Goal: Information Seeking & Learning: Learn about a topic

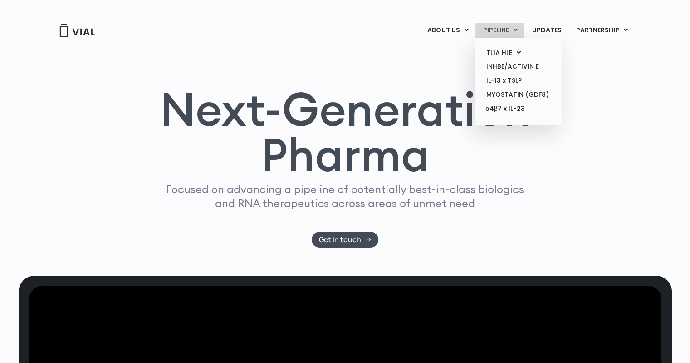
click at [505, 29] on link "PIPELINE" at bounding box center [500, 30] width 49 height 15
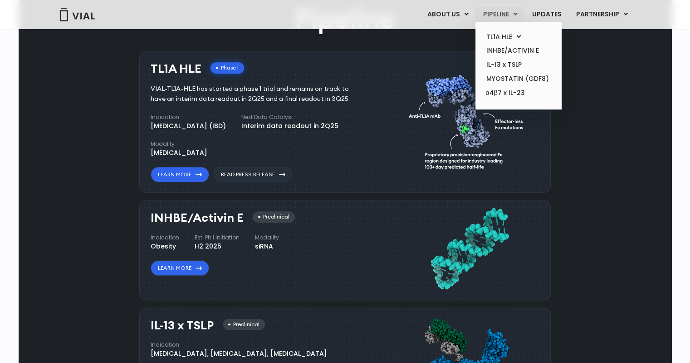
click at [516, 17] on icon at bounding box center [515, 14] width 4 height 6
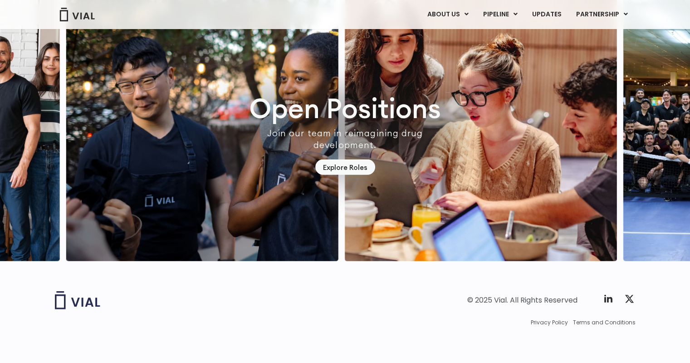
scroll to position [2566, 0]
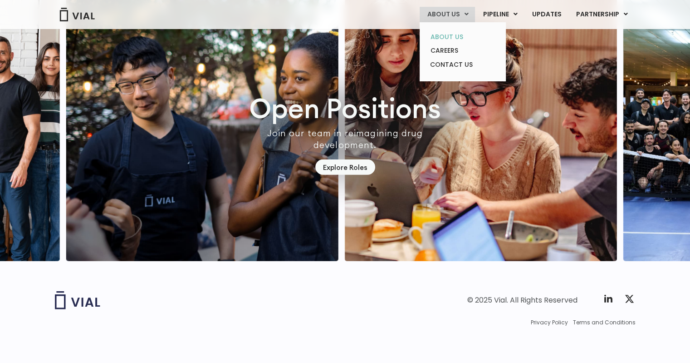
click at [456, 35] on link "ABOUT US" at bounding box center [462, 37] width 79 height 14
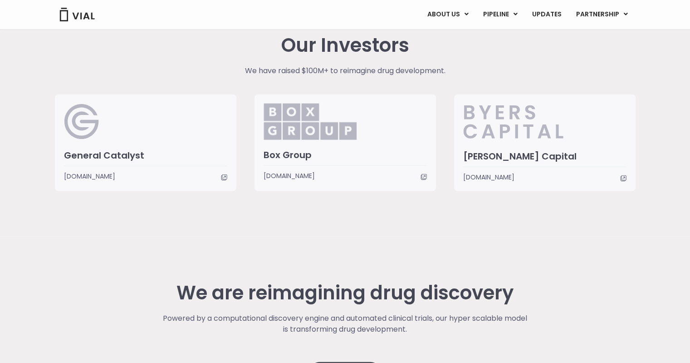
scroll to position [2297, 0]
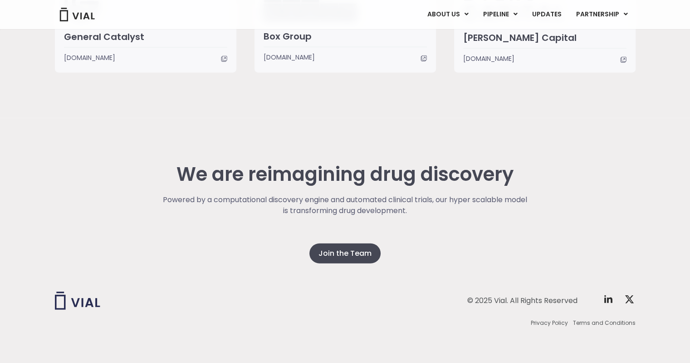
click at [115, 57] on span "www.generalcatalyst.com" at bounding box center [89, 58] width 51 height 10
